Goal: Task Accomplishment & Management: Manage account settings

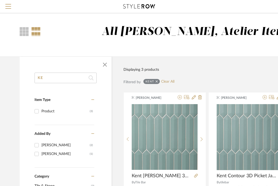
type input "K"
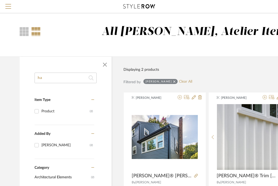
type input "h"
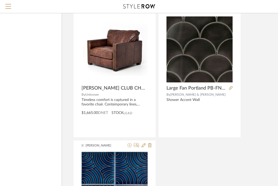
scroll to position [630, 50]
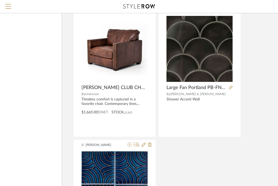
type input "[PERSON_NAME]"
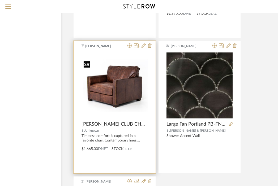
scroll to position [593, 50]
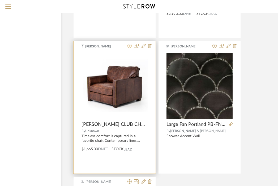
click at [129, 46] on icon at bounding box center [129, 46] width 4 height 4
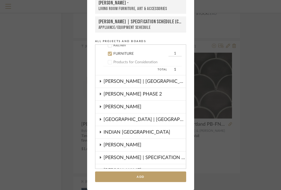
scroll to position [335, 0]
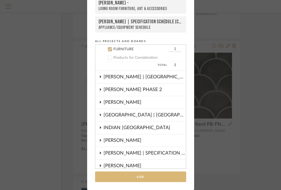
click at [137, 177] on button "Add" at bounding box center [140, 177] width 91 height 11
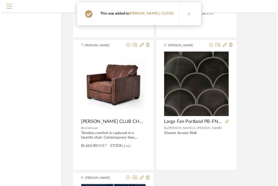
scroll to position [593, 50]
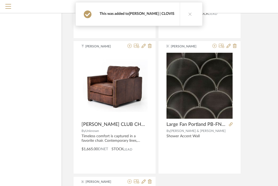
click at [151, 15] on link "[PERSON_NAME] | CLOVIS" at bounding box center [152, 14] width 46 height 4
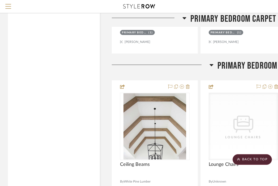
scroll to position [1548, 0]
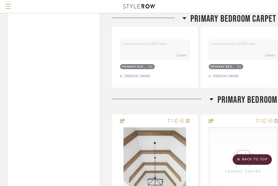
click at [227, 94] on span "Primary Bedroom" at bounding box center [247, 99] width 60 height 11
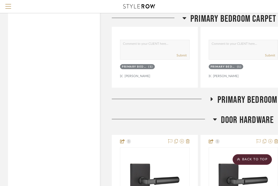
click at [231, 115] on span "DOOR HARDWARE" at bounding box center [247, 120] width 53 height 11
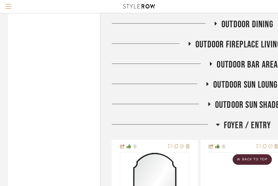
scroll to position [1932, 0]
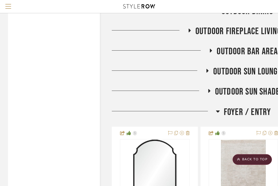
click at [236, 107] on span "Foyer / Entry" at bounding box center [247, 112] width 47 height 11
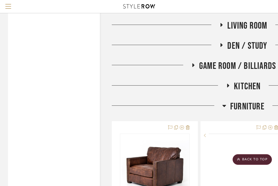
scroll to position [2092, 0]
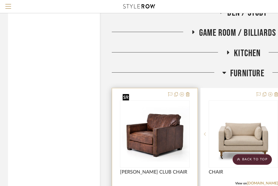
click at [158, 130] on img "0" at bounding box center [154, 134] width 69 height 55
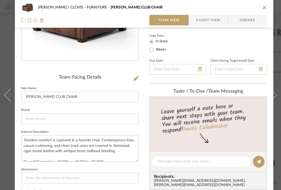
scroll to position [91, 0]
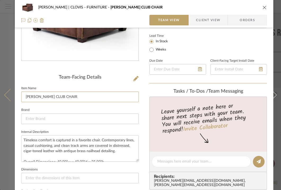
drag, startPoint x: 40, startPoint y: 97, endPoint x: 8, endPoint y: 97, distance: 32.1
click at [8, 97] on mat-dialog-content "[PERSON_NAME] | CLOVIS FURNITURE [PERSON_NAME] CLUB CHAIR Team View Client View…" at bounding box center [140, 157] width 281 height 489
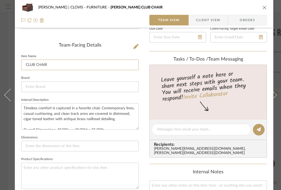
scroll to position [130, 0]
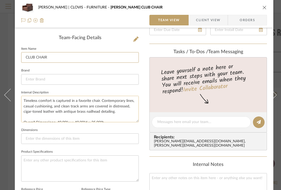
type input "CLUB CHAIR"
click at [54, 106] on textarea "Timeless comfort is captured in a favorite chair. Contemporary lines, casual cu…" at bounding box center [80, 109] width 118 height 26
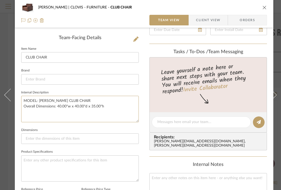
type textarea "MODEL: [PERSON_NAME] CLUB CHAIR Overall Dimensions: 40.00"w x 40.00"d x 35.00"h"
paste textarea "CCAR-22"
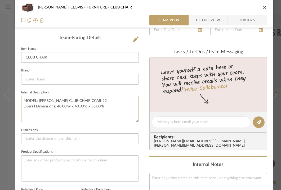
drag, startPoint x: 113, startPoint y: 107, endPoint x: 7, endPoint y: 107, distance: 105.8
click at [7, 107] on mat-dialog-content "[PERSON_NAME] | CLOVIS FURNITURE CLUB CHAIR Team View Client View Orders Team-F…" at bounding box center [140, 118] width 281 height 489
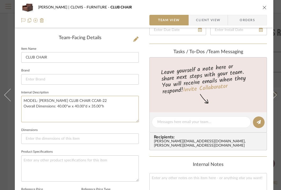
type textarea "MODEL: [PERSON_NAME] CLUB CHAIR CCAR-22 Overall Dimensions: 40.00"w x 40.00"d x…"
type textarea "MODEL: [PERSON_NAME] CLUB CHAIR CCAR-22"
click at [69, 76] on input at bounding box center [80, 79] width 118 height 11
click at [51, 141] on input at bounding box center [80, 139] width 118 height 11
paste input "39.50"w x 39.50"d x 35.00"h"
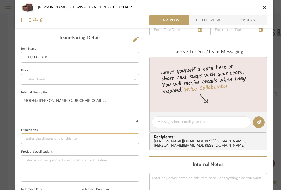
type input "39.50"w x 39.50"d x 35.00"h"
click at [45, 80] on input at bounding box center [80, 79] width 118 height 11
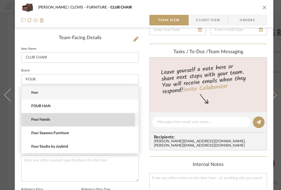
click at [51, 120] on span "Four Hands" at bounding box center [82, 120] width 102 height 5
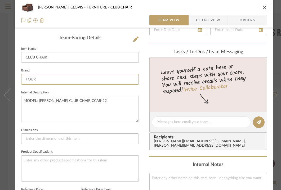
type input "Four Hands"
click at [57, 139] on input at bounding box center [80, 139] width 118 height 11
paste input "39.50"w x 39.50"d x 35.00"h"
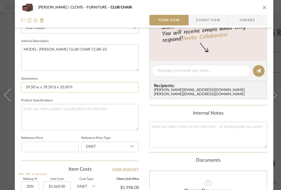
scroll to position [192, 0]
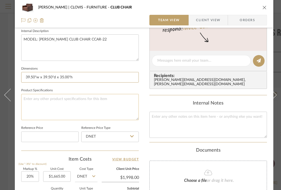
type input "39.50"w x 39.50"d x 35.00"h"
click at [43, 100] on textarea at bounding box center [80, 107] width 118 height 26
type textarea "COLOR/FINISH:"
type textarea "COLOR/FINISH: CIGAR, ANTIQUE OAK"
click at [142, 111] on div "[PERSON_NAME] | CLOVIS FURNITURE CLUB CHAIR Team View Client View Orders Team-F…" at bounding box center [144, 56] width 259 height 489
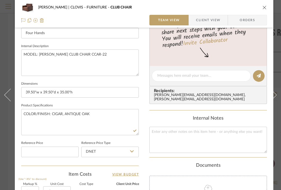
scroll to position [96, 0]
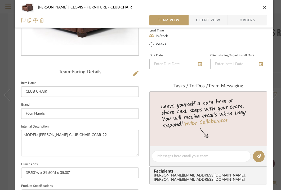
click at [264, 7] on icon "close" at bounding box center [265, 7] width 4 height 4
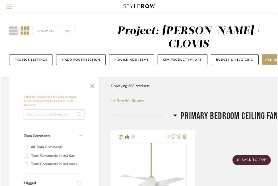
scroll to position [2092, 0]
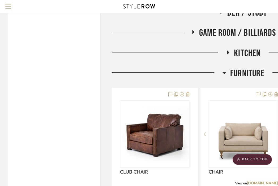
click at [4, 6] on button "Menu" at bounding box center [8, 6] width 16 height 13
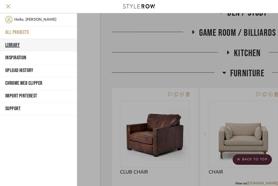
click at [14, 43] on button "Library" at bounding box center [38, 45] width 77 height 13
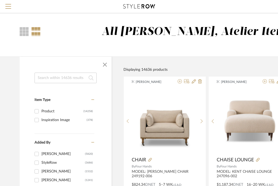
click at [54, 79] on input at bounding box center [65, 78] width 62 height 11
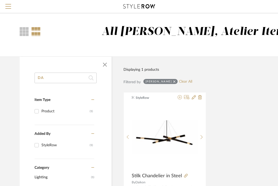
type input "D"
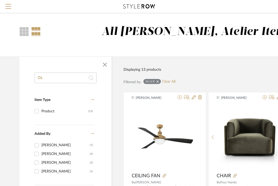
type input "O"
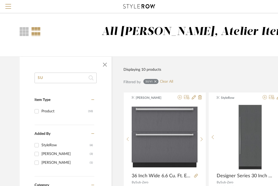
type input "S"
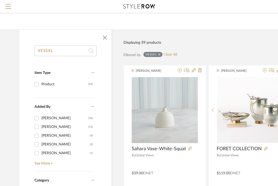
scroll to position [29, 0]
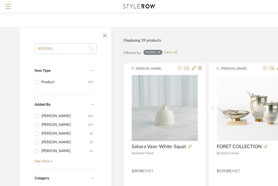
type input "VESSEL"
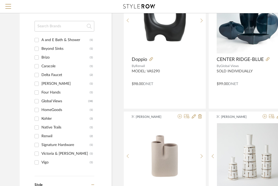
scroll to position [253, 0]
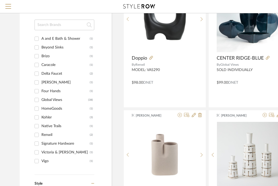
click at [45, 99] on div "Global Views" at bounding box center [64, 100] width 47 height 8
click at [41, 99] on input "Global Views (38)" at bounding box center [36, 100] width 8 height 8
checkbox input "true"
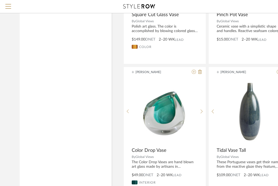
scroll to position [2400, 0]
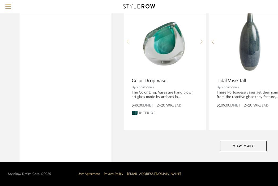
click at [241, 146] on button "View More" at bounding box center [243, 146] width 46 height 11
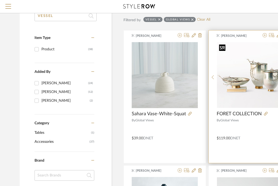
scroll to position [63, 0]
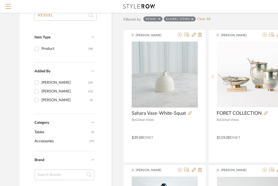
click at [72, 16] on input "VESSEL" at bounding box center [65, 15] width 62 height 11
type input "V"
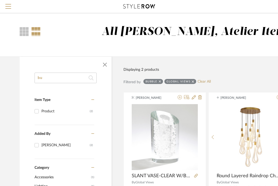
type input "b"
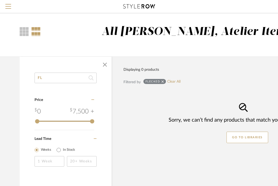
type input "F"
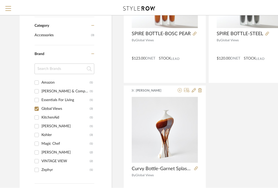
scroll to position [151, 0]
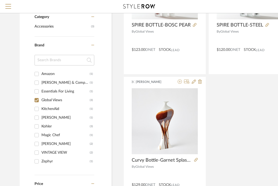
type input "BOTTLE"
click at [3, 1] on button "Menu" at bounding box center [8, 6] width 16 height 13
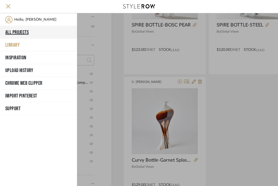
click at [18, 32] on button "All Projects" at bounding box center [38, 32] width 77 height 13
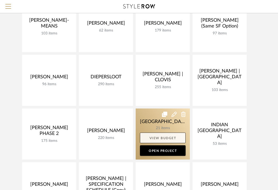
scroll to position [60, 0]
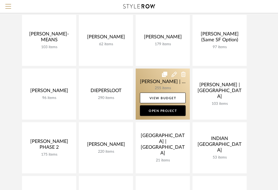
click at [150, 86] on link at bounding box center [162, 94] width 54 height 51
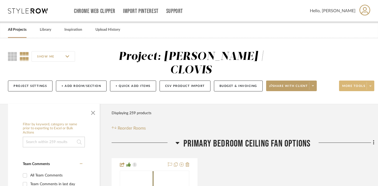
click at [277, 82] on span at bounding box center [370, 86] width 7 height 8
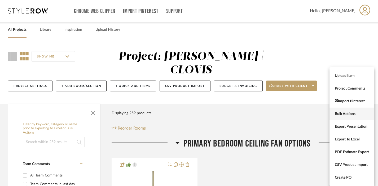
click at [277, 113] on span "Bulk Actions" at bounding box center [352, 114] width 34 height 5
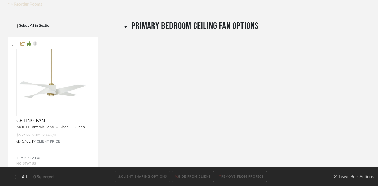
scroll to position [127, 0]
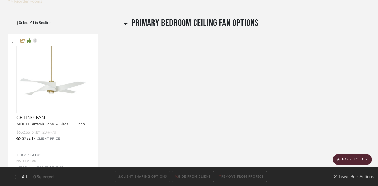
click at [23, 177] on span "All" at bounding box center [24, 177] width 5 height 5
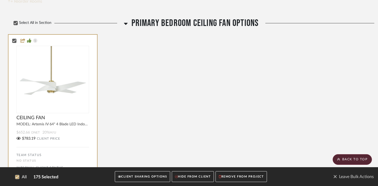
click at [142, 176] on button "CLIENT SHARING OPTIONS" at bounding box center [142, 177] width 55 height 11
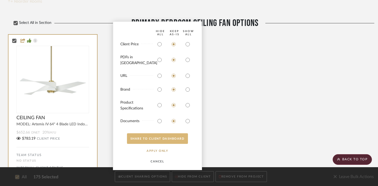
click at [167, 139] on button "SHARE TO CLIENT Dashboard" at bounding box center [157, 138] width 61 height 11
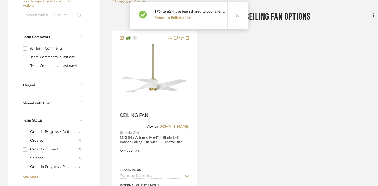
scroll to position [0, 0]
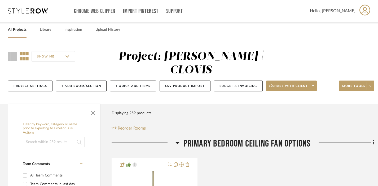
click at [22, 28] on link "All Projects" at bounding box center [17, 29] width 19 height 7
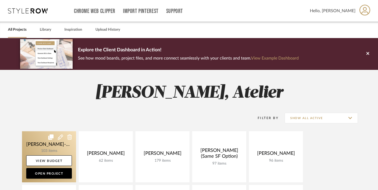
click at [43, 142] on link at bounding box center [49, 157] width 54 height 51
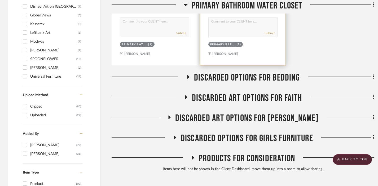
scroll to position [574, 0]
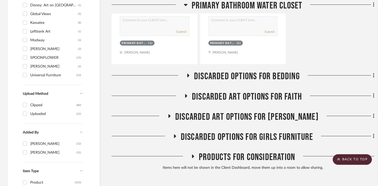
click at [260, 91] on span "Discarded Art Options for Faith" at bounding box center [247, 96] width 110 height 11
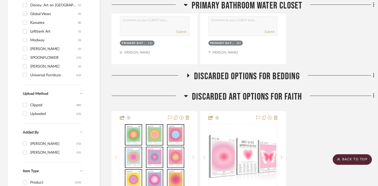
click at [260, 91] on span "Discarded Art Options for Faith" at bounding box center [247, 96] width 110 height 11
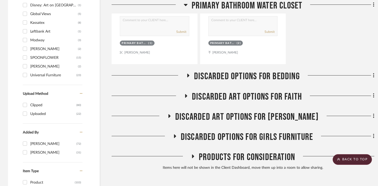
click at [257, 111] on span "Discarded Art Options for [PERSON_NAME]" at bounding box center [246, 116] width 143 height 11
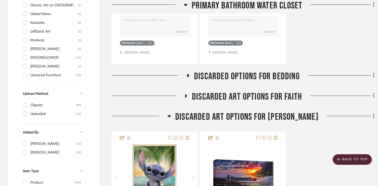
click at [257, 111] on span "Discarded Art Options for [PERSON_NAME]" at bounding box center [246, 116] width 143 height 11
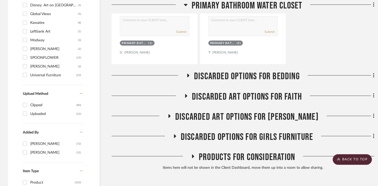
click at [248, 111] on span "Discarded Art Options for [PERSON_NAME]" at bounding box center [246, 116] width 143 height 11
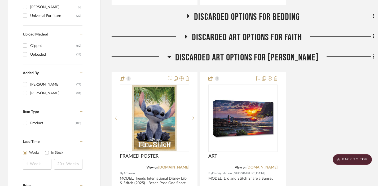
scroll to position [636, 0]
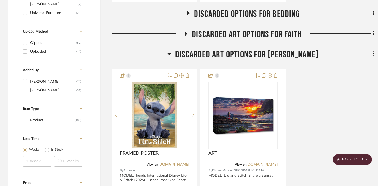
click at [234, 49] on span "Discarded Art Options for [PERSON_NAME]" at bounding box center [246, 54] width 143 height 11
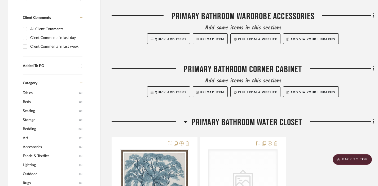
scroll to position [262, 0]
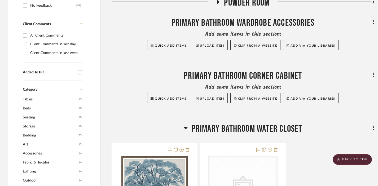
click at [229, 123] on span "Primary Bathroom Water Closet" at bounding box center [247, 128] width 111 height 11
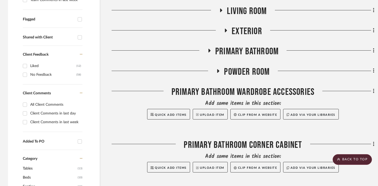
scroll to position [166, 0]
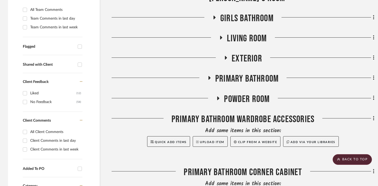
click at [229, 94] on span "Powder Room" at bounding box center [247, 99] width 46 height 11
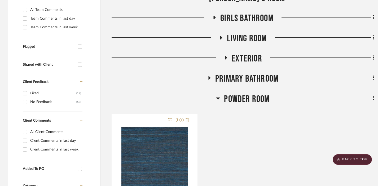
click at [231, 94] on span "Powder Room" at bounding box center [247, 99] width 46 height 11
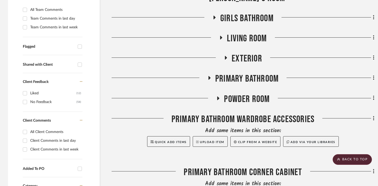
click at [231, 73] on span "Primary Bathroom" at bounding box center [246, 78] width 63 height 11
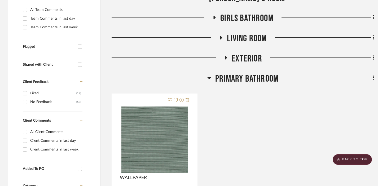
click at [231, 73] on span "Primary Bathroom" at bounding box center [246, 78] width 63 height 11
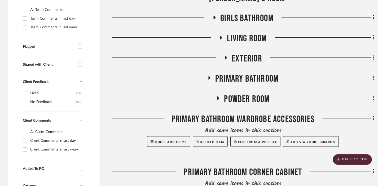
click at [231, 53] on h3 "Exterior" at bounding box center [243, 58] width 38 height 11
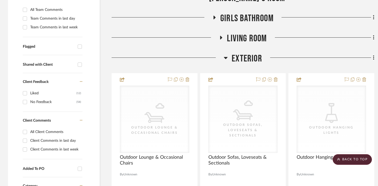
click at [231, 53] on h3 "Exterior" at bounding box center [243, 58] width 38 height 11
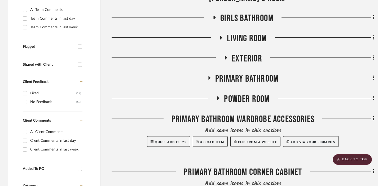
click at [234, 33] on span "Living Room" at bounding box center [247, 38] width 40 height 11
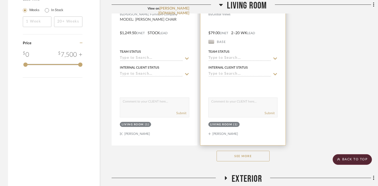
scroll to position [778, 0]
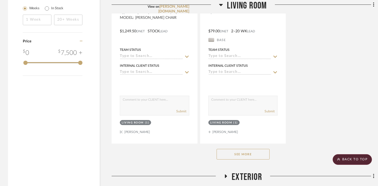
click at [239, 149] on button "See More" at bounding box center [243, 154] width 53 height 11
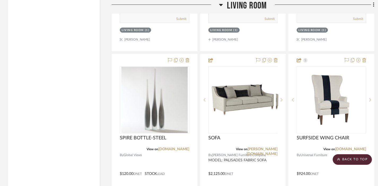
click at [233, 6] on span "Living Room" at bounding box center [247, 5] width 40 height 11
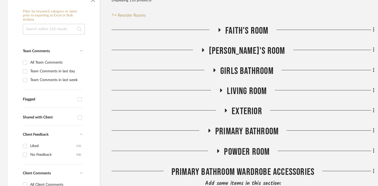
scroll to position [115, 0]
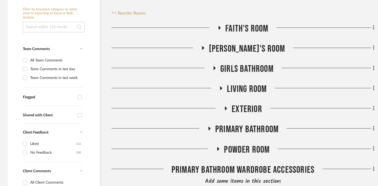
click at [242, 63] on span "GIRLS BATHROOM" at bounding box center [246, 68] width 53 height 11
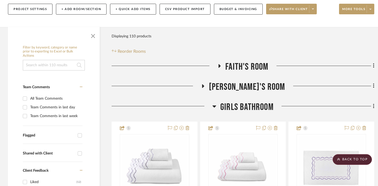
scroll to position [71, 0]
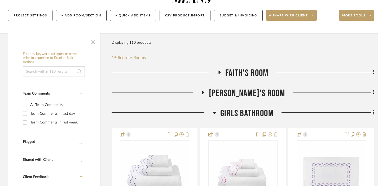
click at [243, 108] on span "GIRLS BATHROOM" at bounding box center [246, 113] width 53 height 11
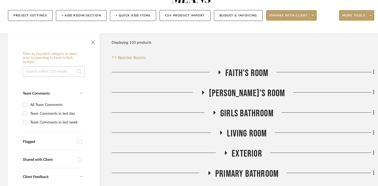
click at [243, 88] on span "[PERSON_NAME]'s Room" at bounding box center [247, 93] width 76 height 11
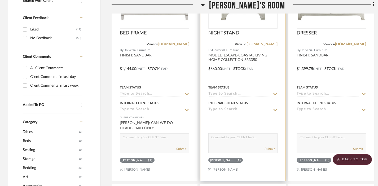
scroll to position [127, 0]
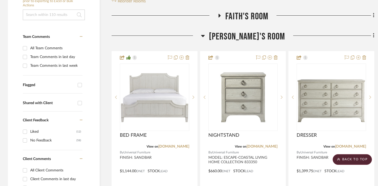
click at [239, 31] on span "[PERSON_NAME]'s Room" at bounding box center [247, 36] width 76 height 11
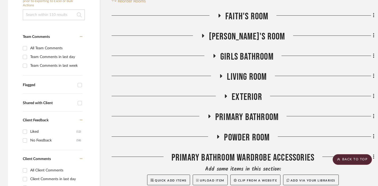
click at [238, 11] on span "Faith's Room" at bounding box center [246, 16] width 43 height 11
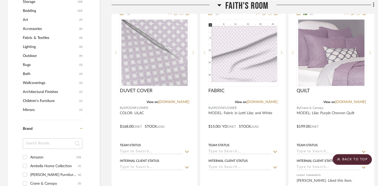
scroll to position [347, 0]
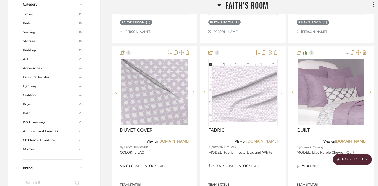
click at [256, 8] on span "Faith's Room" at bounding box center [246, 5] width 43 height 11
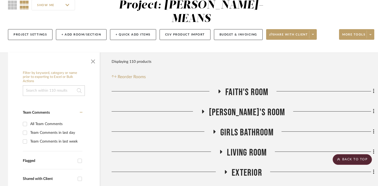
scroll to position [0, 0]
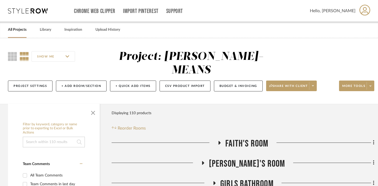
click at [21, 28] on link "All Projects" at bounding box center [17, 29] width 19 height 7
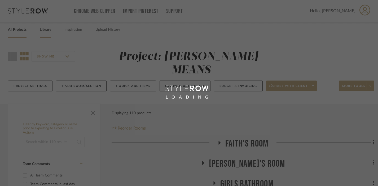
click at [42, 27] on link "Library" at bounding box center [45, 29] width 11 height 7
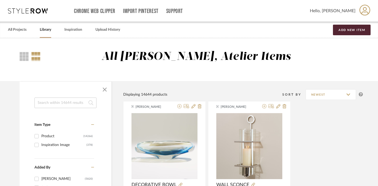
click at [55, 103] on input at bounding box center [65, 103] width 62 height 11
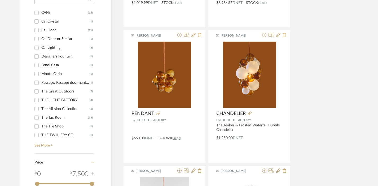
scroll to position [358, 0]
type input "the call"
click at [46, 147] on link "See More +" at bounding box center [63, 143] width 61 height 8
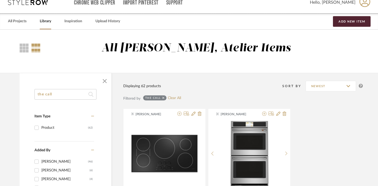
scroll to position [0, 0]
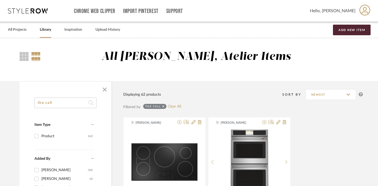
click at [163, 106] on icon at bounding box center [163, 107] width 2 height 4
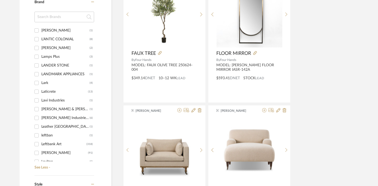
scroll to position [3538, 0]
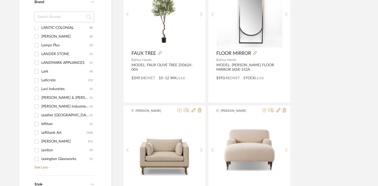
click at [54, 133] on div "Leftbank Art" at bounding box center [63, 133] width 45 height 8
click at [41, 133] on input "Leftbank Art (318)" at bounding box center [36, 133] width 8 height 8
checkbox input "true"
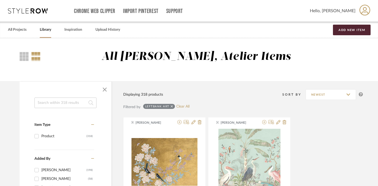
click at [68, 100] on input at bounding box center [65, 103] width 62 height 11
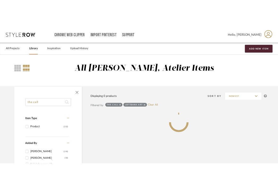
scroll to position [5, 0]
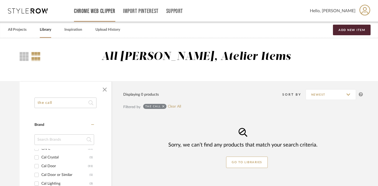
type input "the call"
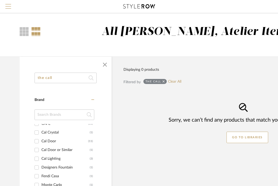
click at [8, 1] on button "Menu" at bounding box center [8, 6] width 16 height 13
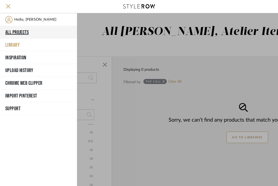
click at [16, 30] on button "All Projects" at bounding box center [38, 32] width 77 height 13
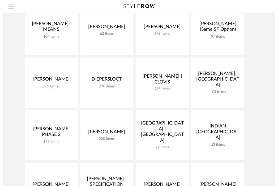
scroll to position [73, 0]
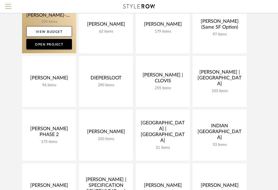
click at [39, 22] on link at bounding box center [49, 27] width 54 height 51
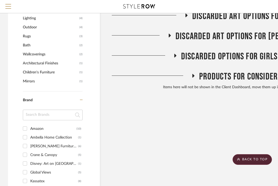
scroll to position [384, 0]
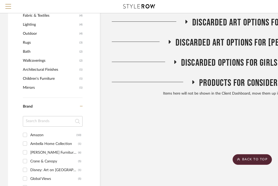
click at [206, 77] on span "Products For Consideration" at bounding box center [247, 82] width 96 height 11
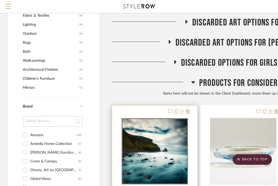
click at [182, 110] on icon at bounding box center [182, 112] width 4 height 4
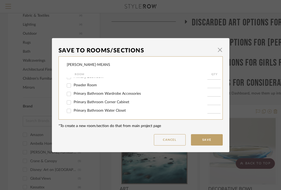
scroll to position [47, 0]
click at [94, 112] on span "Primary Bathroom Water Closet" at bounding box center [100, 111] width 52 height 4
click at [73, 112] on input "Primary Bathroom Water Closet" at bounding box center [69, 111] width 8 height 8
checkbox input "true"
type input "1"
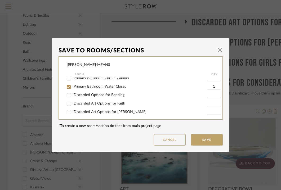
scroll to position [72, 0]
click at [204, 140] on button "Save" at bounding box center [207, 139] width 32 height 11
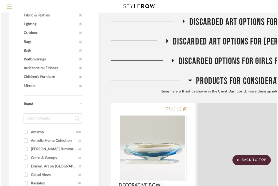
scroll to position [384, 0]
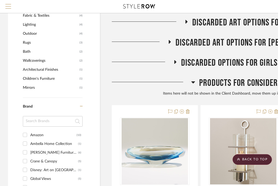
click at [6, 5] on span "Menu" at bounding box center [8, 4] width 6 height 1
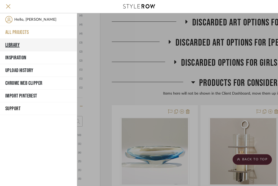
click at [13, 42] on button "Library" at bounding box center [38, 45] width 77 height 13
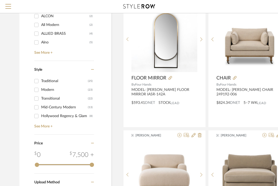
scroll to position [571, 0]
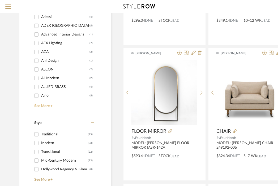
click at [44, 106] on link "See More +" at bounding box center [63, 104] width 61 height 8
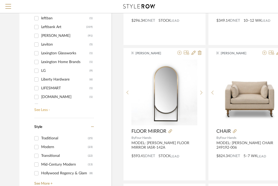
scroll to position [3568, 0]
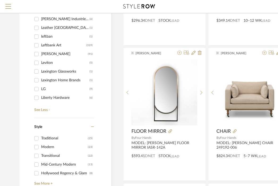
click at [53, 46] on div "Leftbank Art" at bounding box center [63, 45] width 45 height 8
click at [41, 46] on input "Leftbank Art (319)" at bounding box center [36, 45] width 8 height 8
checkbox input "true"
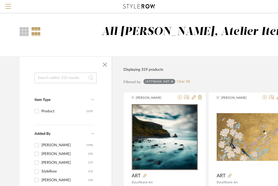
click at [55, 81] on input at bounding box center [65, 78] width 62 height 11
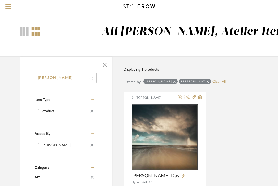
click at [51, 78] on input "[PERSON_NAME]" at bounding box center [65, 78] width 62 height 11
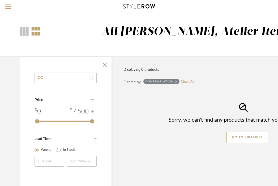
type input "C"
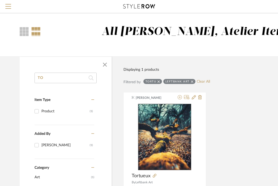
type input "T"
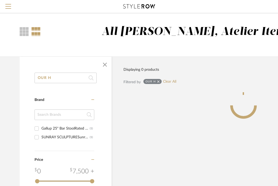
type input "OUR H"
